Goal: Task Accomplishment & Management: Use online tool/utility

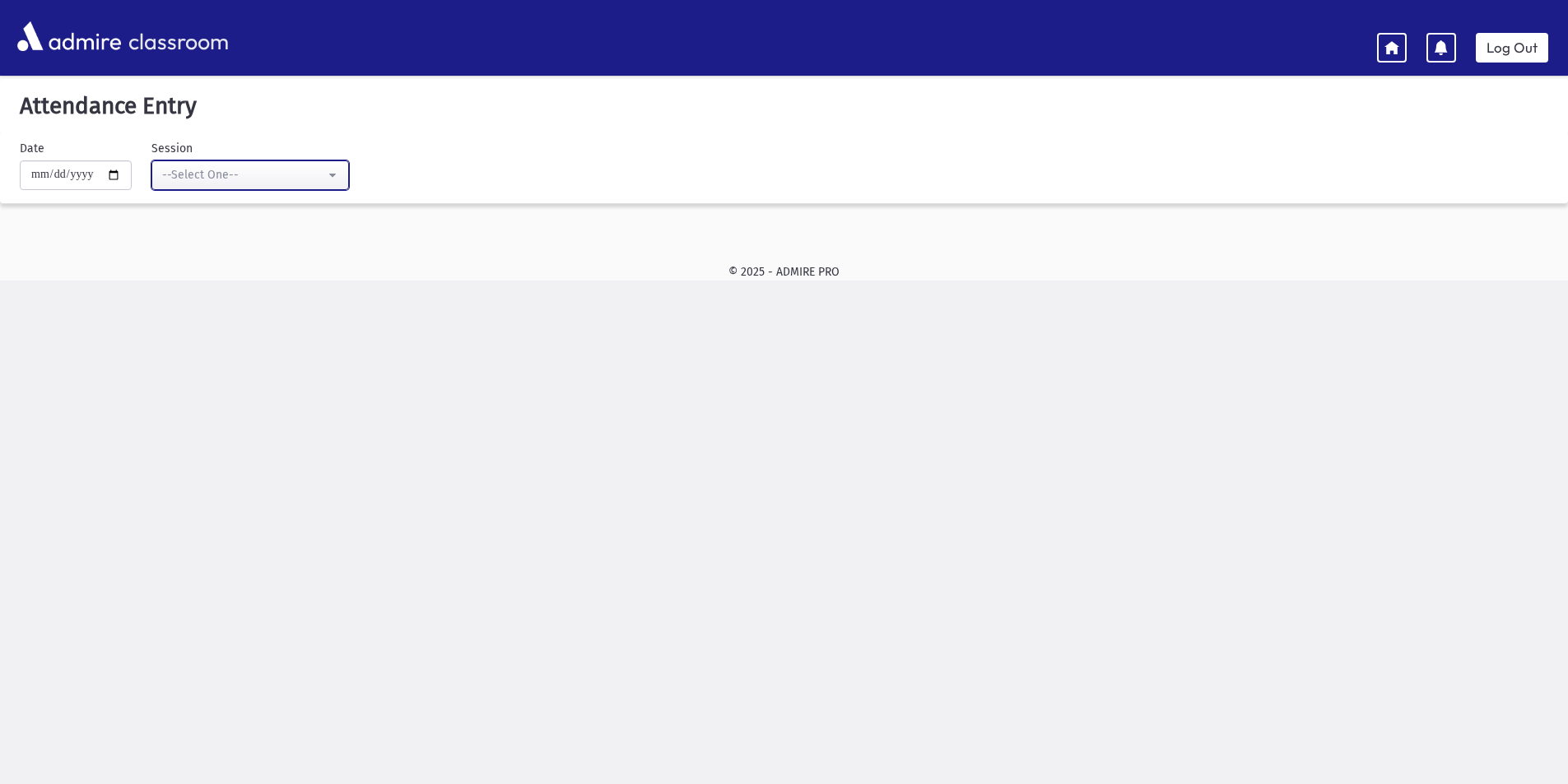
click at [280, 171] on div "--Select One--" at bounding box center [243, 175] width 163 height 18
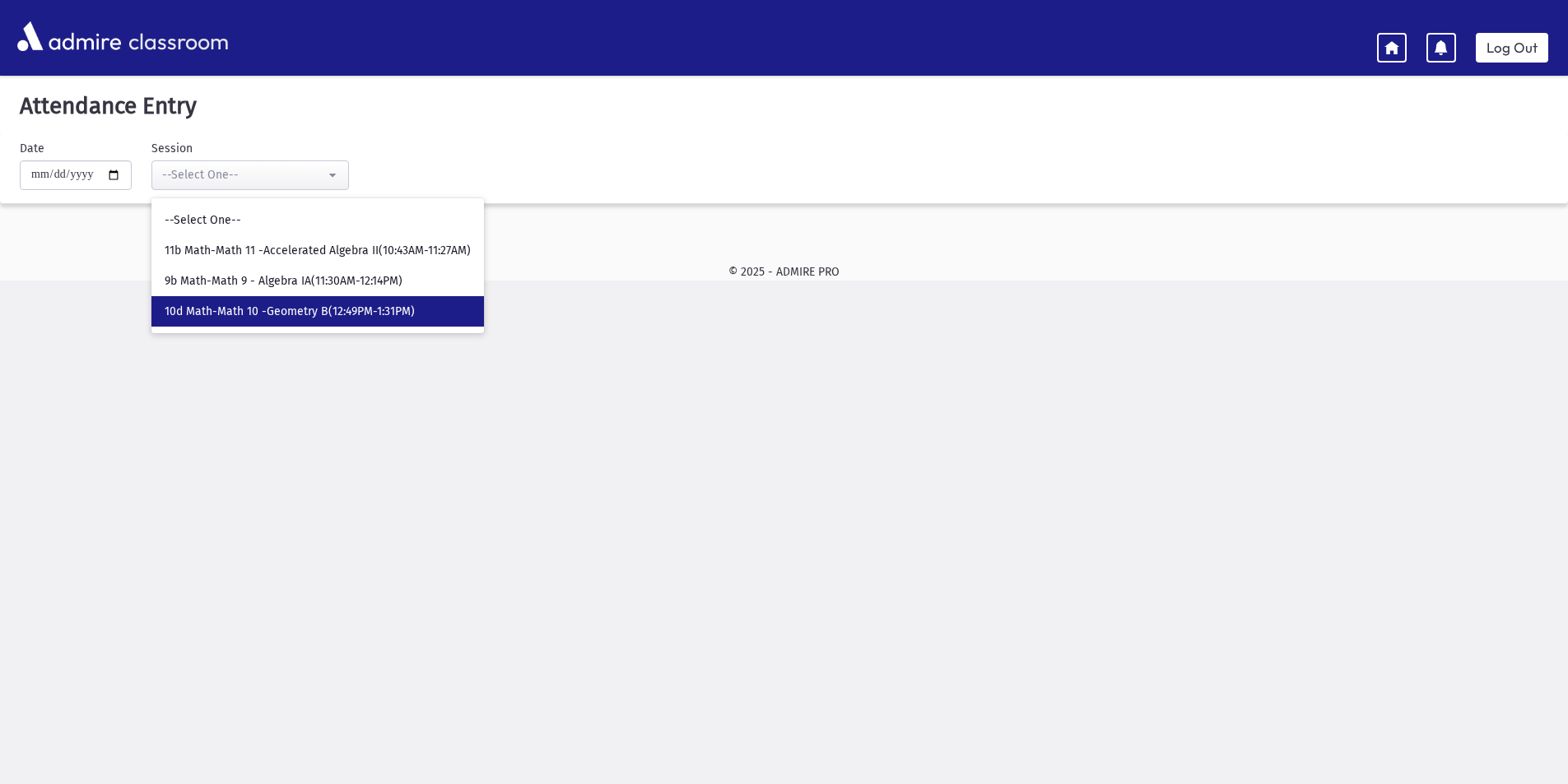
click at [263, 312] on span "10d Math-Math 10 -Geometry B(12:49PM-1:31PM)" at bounding box center [290, 312] width 251 height 17
select select "****"
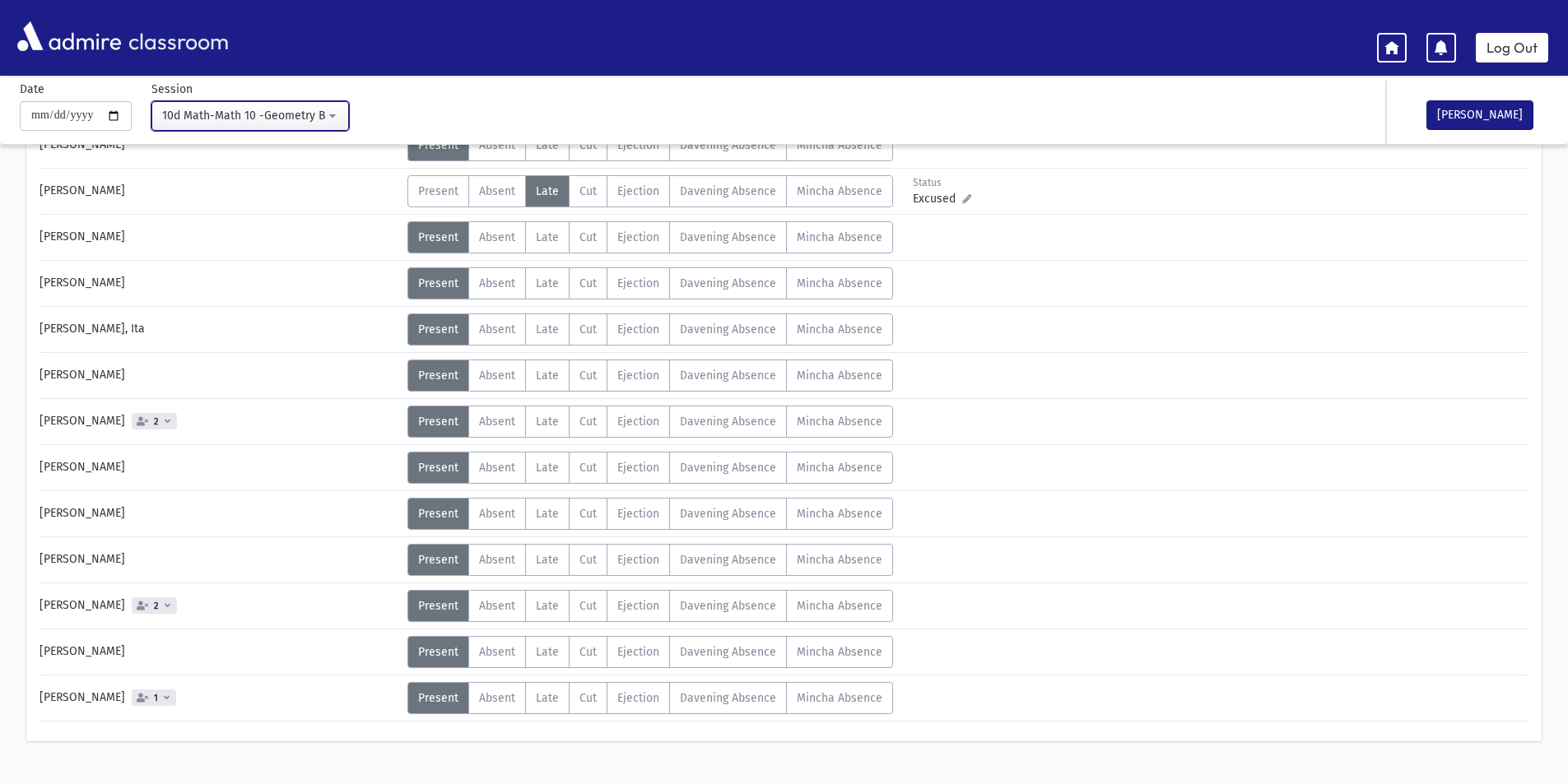
scroll to position [310, 0]
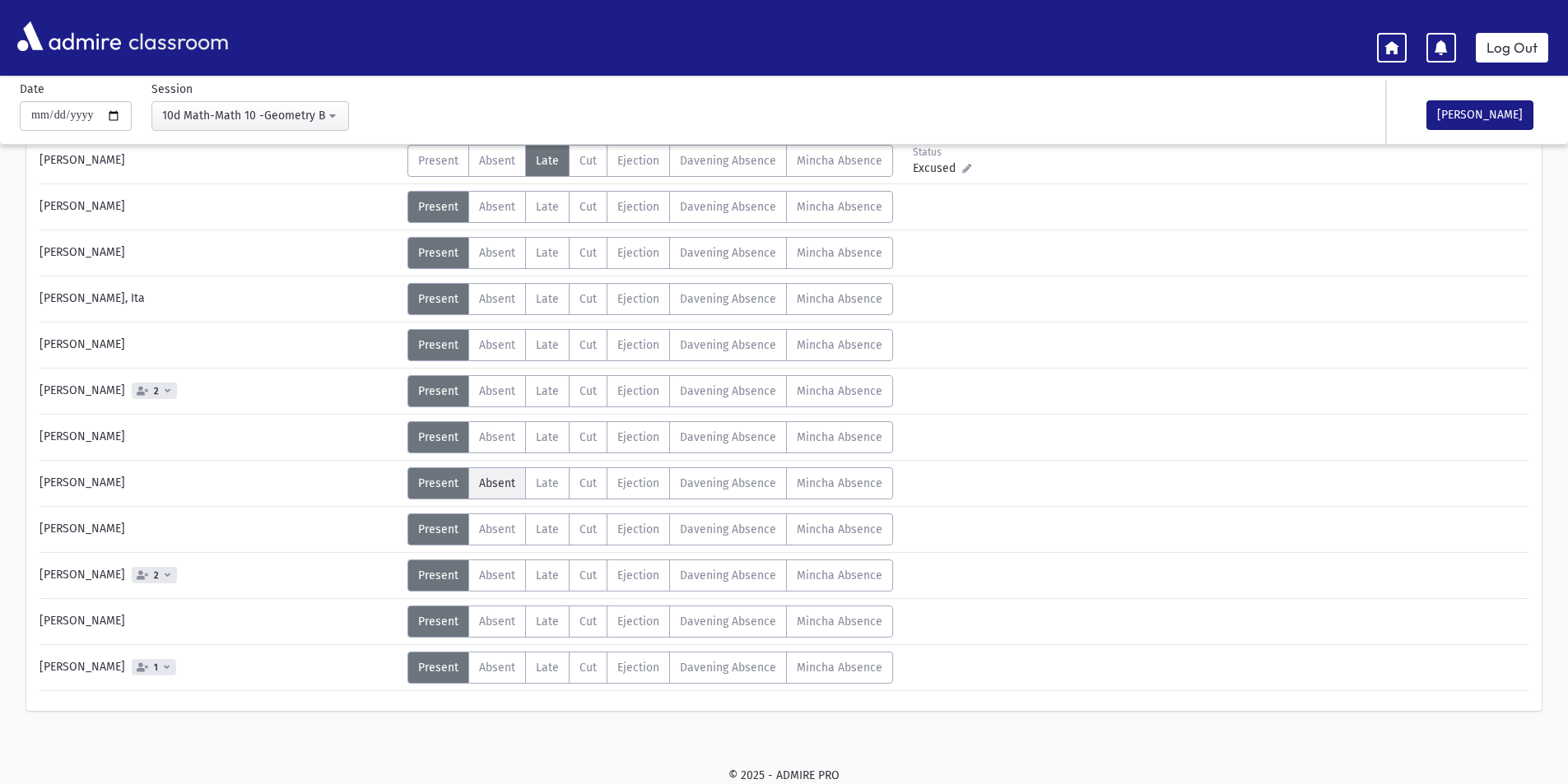
click at [485, 478] on span "Absent" at bounding box center [496, 483] width 37 height 14
click at [1450, 116] on button "[PERSON_NAME]" at bounding box center [1479, 115] width 107 height 30
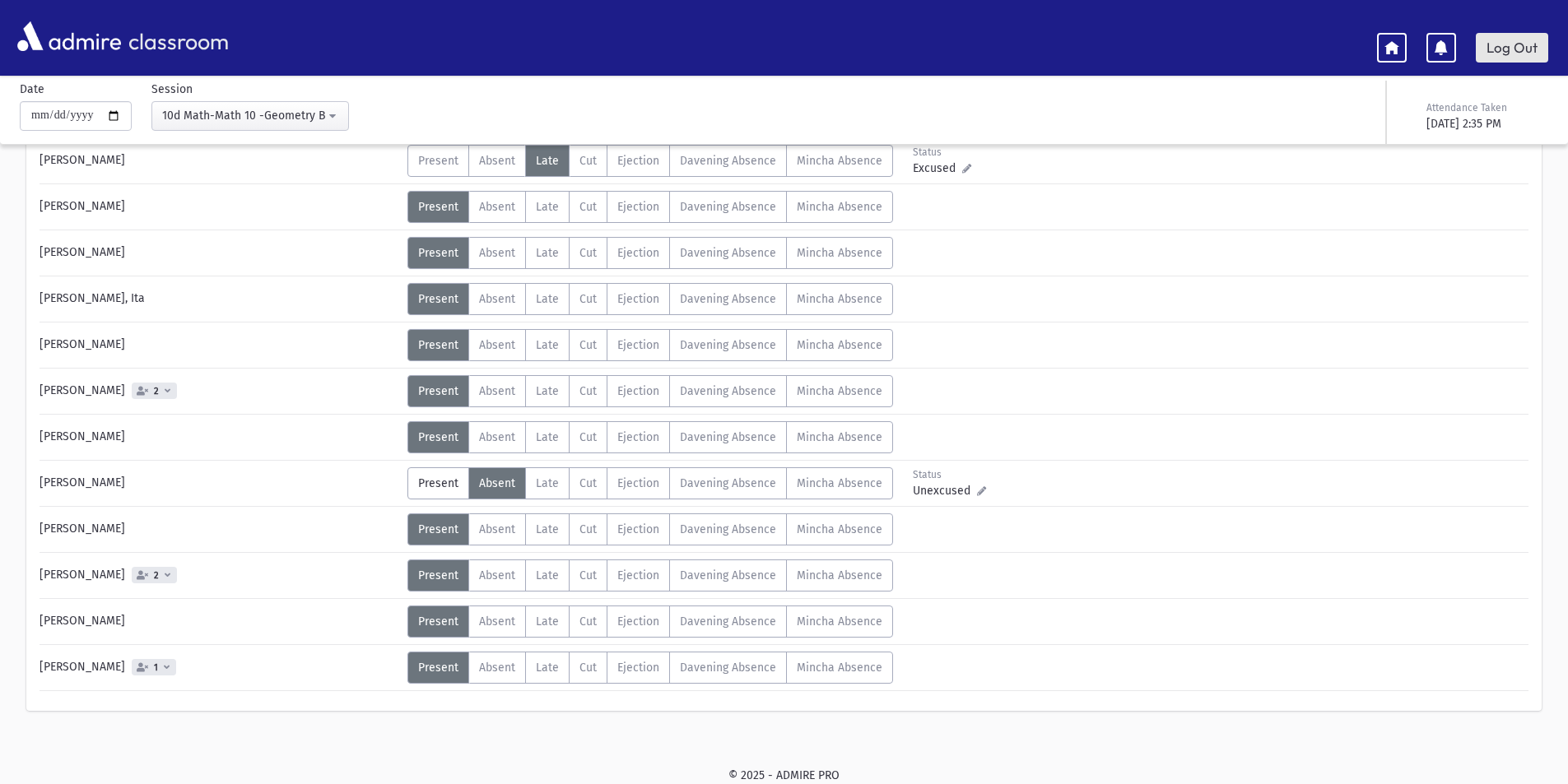
click at [1482, 53] on link "Log Out" at bounding box center [1511, 47] width 72 height 30
